Goal: Information Seeking & Learning: Check status

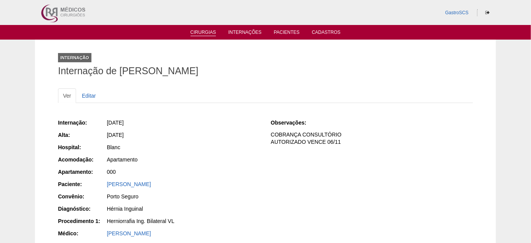
drag, startPoint x: 0, startPoint y: 0, endPoint x: 201, endPoint y: 30, distance: 203.1
click at [201, 29] on ul "Cirurgias Internações Pacientes Cadastros" at bounding box center [265, 32] width 531 height 15
click at [200, 31] on link "Cirurgias" at bounding box center [204, 33] width 26 height 7
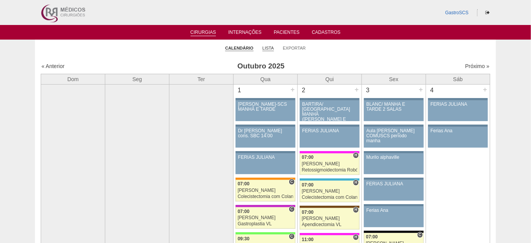
click at [266, 49] on link "Lista" at bounding box center [268, 48] width 12 height 6
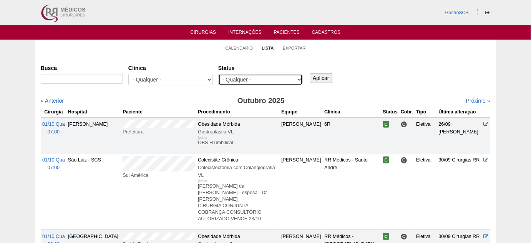
drag, startPoint x: 247, startPoint y: 75, endPoint x: 245, endPoint y: 80, distance: 5.3
click at [247, 75] on select "- Qualquer - Reservada Confirmada Suspensa Cancelada" at bounding box center [260, 80] width 85 height 12
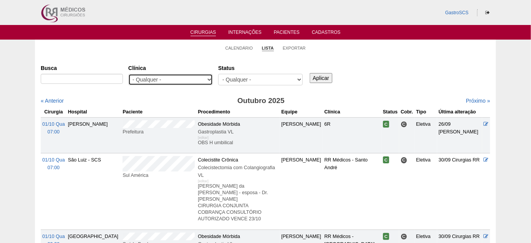
click at [198, 80] on select "- Qualquer - 6R Alphaville Assunção Bartira Brasil Christovão da Gama Cruz Azul…" at bounding box center [170, 80] width 85 height 12
select select "74"
click at [128, 74] on select "- Qualquer - 6R Alphaville Assunção Bartira Brasil Christovão da Gama Cruz Azul…" at bounding box center [170, 80] width 85 height 12
click at [321, 78] on input "Aplicar" at bounding box center [321, 78] width 23 height 10
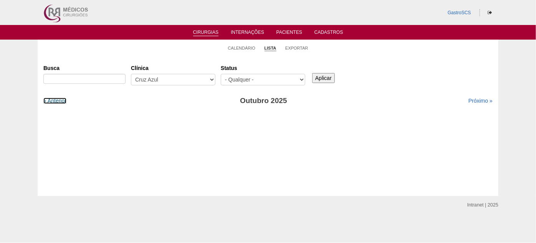
click at [58, 100] on link "« Anterior" at bounding box center [54, 101] width 23 height 6
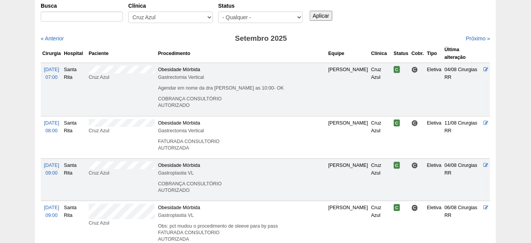
scroll to position [32, 0]
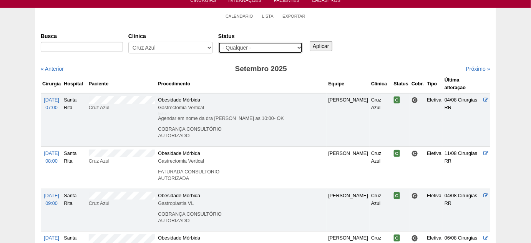
click at [270, 48] on select "- Qualquer - Reservada Confirmada Suspensa Cancelada" at bounding box center [260, 48] width 85 height 12
select select "conf"
click at [218, 42] on select "- Qualquer - Reservada Confirmada Suspensa Cancelada" at bounding box center [260, 48] width 85 height 12
click at [316, 47] on input "Aplicar" at bounding box center [321, 46] width 23 height 10
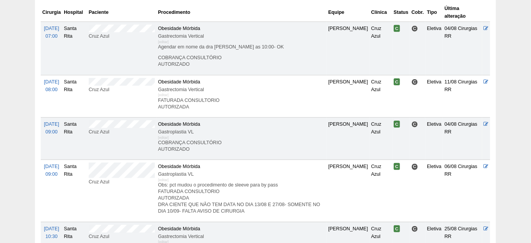
scroll to position [104, 0]
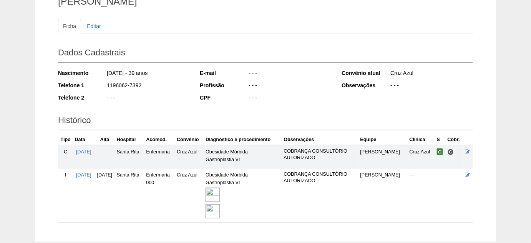
scroll to position [113, 0]
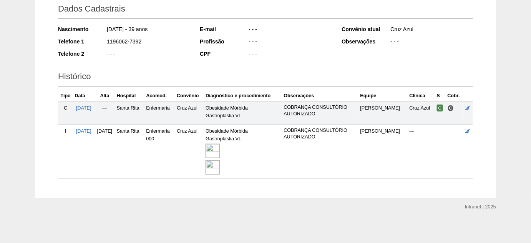
click at [220, 146] on img at bounding box center [212, 151] width 14 height 14
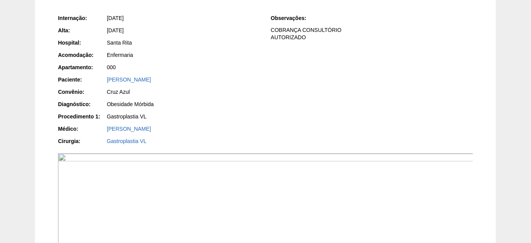
scroll to position [35, 0]
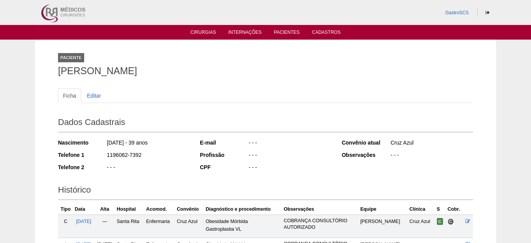
scroll to position [113, 0]
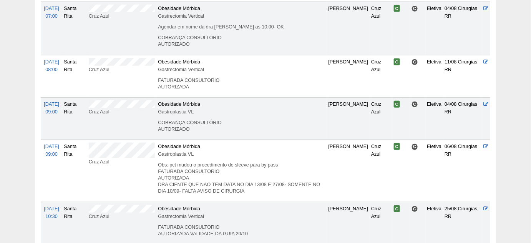
scroll to position [103, 0]
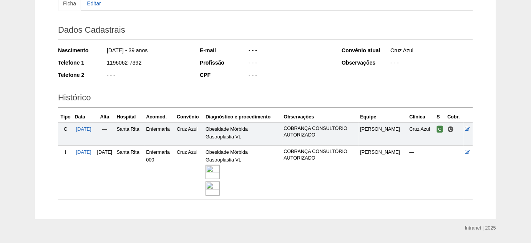
scroll to position [104, 0]
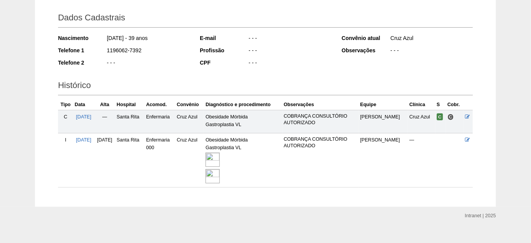
click at [220, 161] on img at bounding box center [212, 159] width 14 height 14
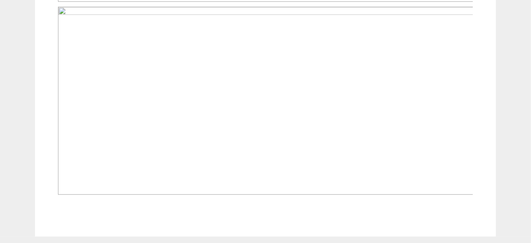
scroll to position [454, 0]
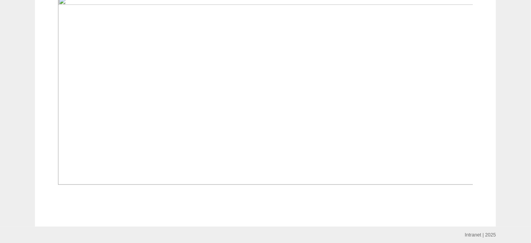
click at [201, 117] on img at bounding box center [266, 91] width 416 height 188
